Goal: Task Accomplishment & Management: Use online tool/utility

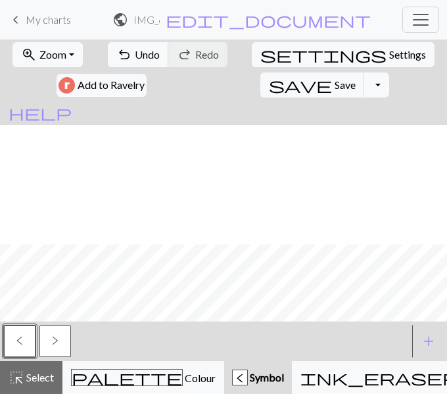
scroll to position [119, 0]
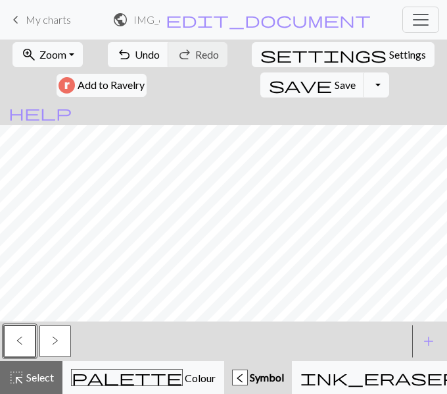
click at [54, 342] on span ">" at bounding box center [55, 340] width 7 height 11
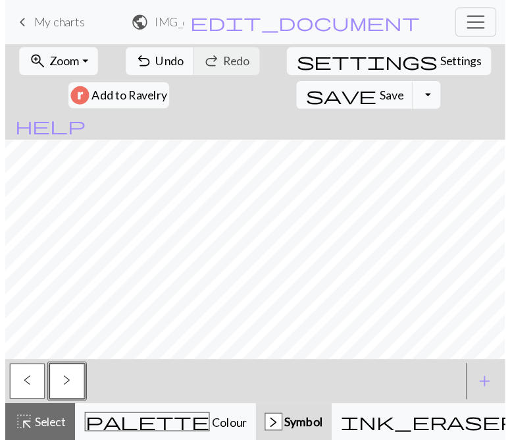
scroll to position [0, 0]
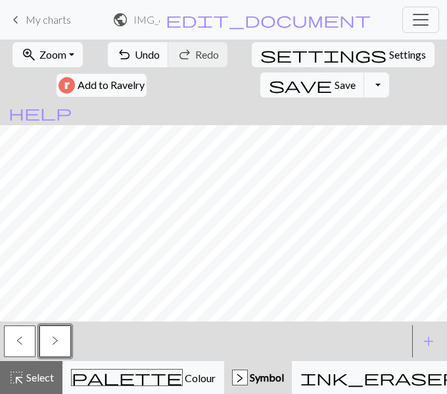
click at [28, 334] on button "<" at bounding box center [20, 341] width 32 height 32
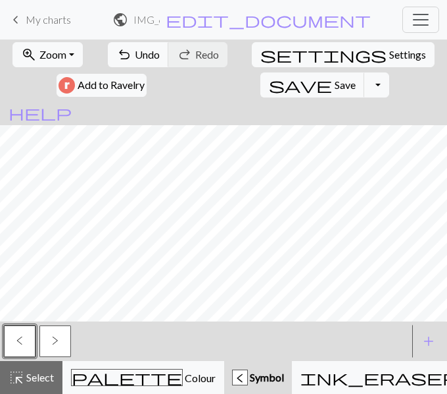
click at [58, 339] on span ">" at bounding box center [55, 340] width 7 height 11
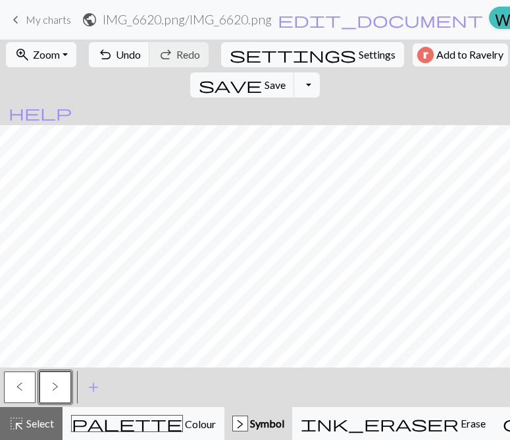
click at [22, 385] on span "<" at bounding box center [19, 386] width 7 height 11
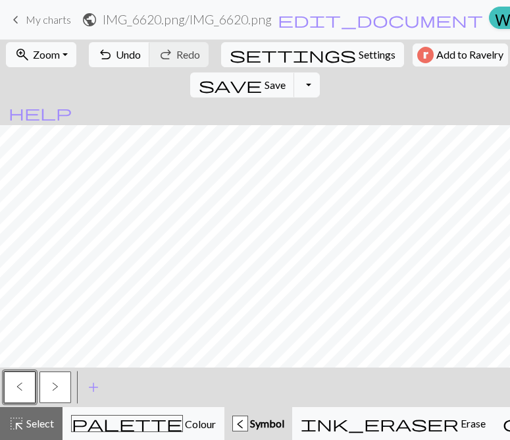
click at [53, 382] on span ">" at bounding box center [55, 386] width 7 height 11
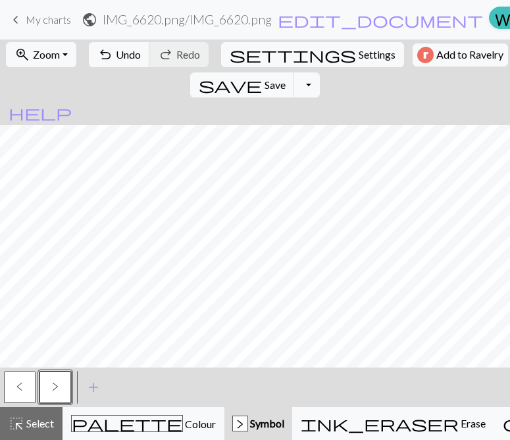
click at [21, 385] on span "<" at bounding box center [19, 386] width 7 height 11
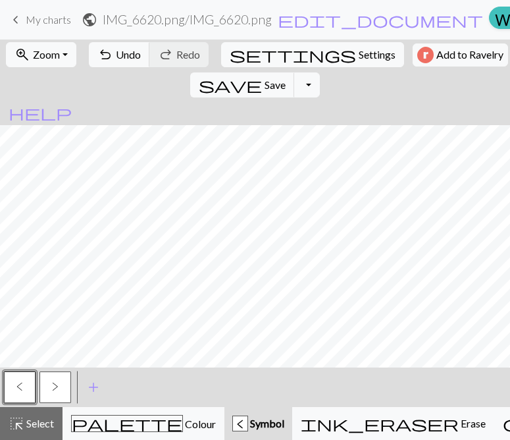
click at [52, 381] on span ">" at bounding box center [55, 386] width 7 height 11
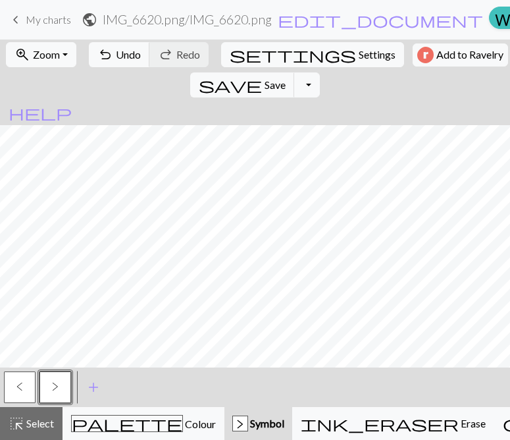
click at [12, 384] on button "<" at bounding box center [20, 387] width 32 height 32
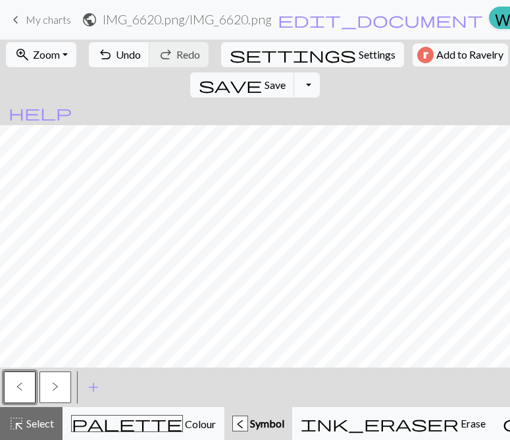
click at [57, 381] on span ">" at bounding box center [55, 386] width 7 height 11
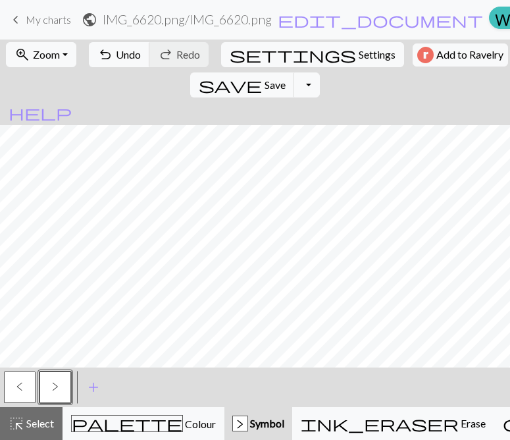
click at [17, 393] on button "<" at bounding box center [20, 387] width 32 height 32
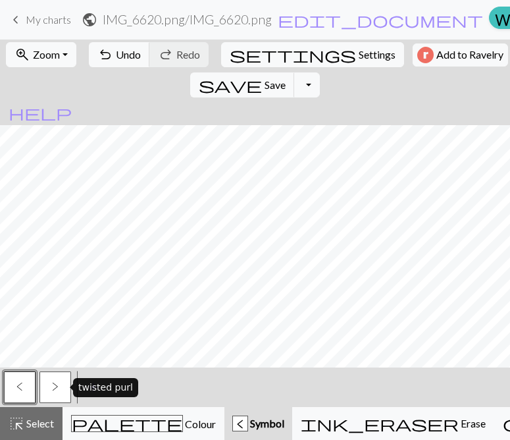
click at [56, 384] on span ">" at bounding box center [55, 386] width 7 height 11
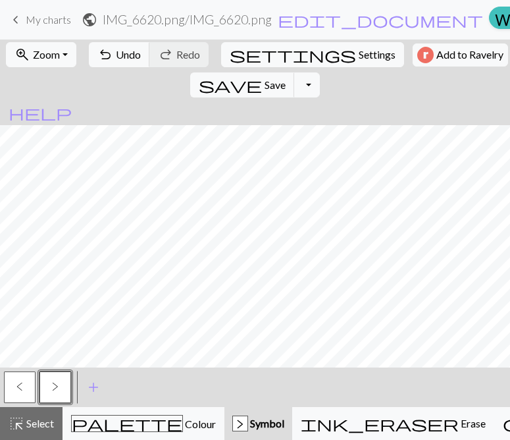
click at [22, 388] on span "<" at bounding box center [19, 386] width 7 height 11
